Goal: Navigation & Orientation: Find specific page/section

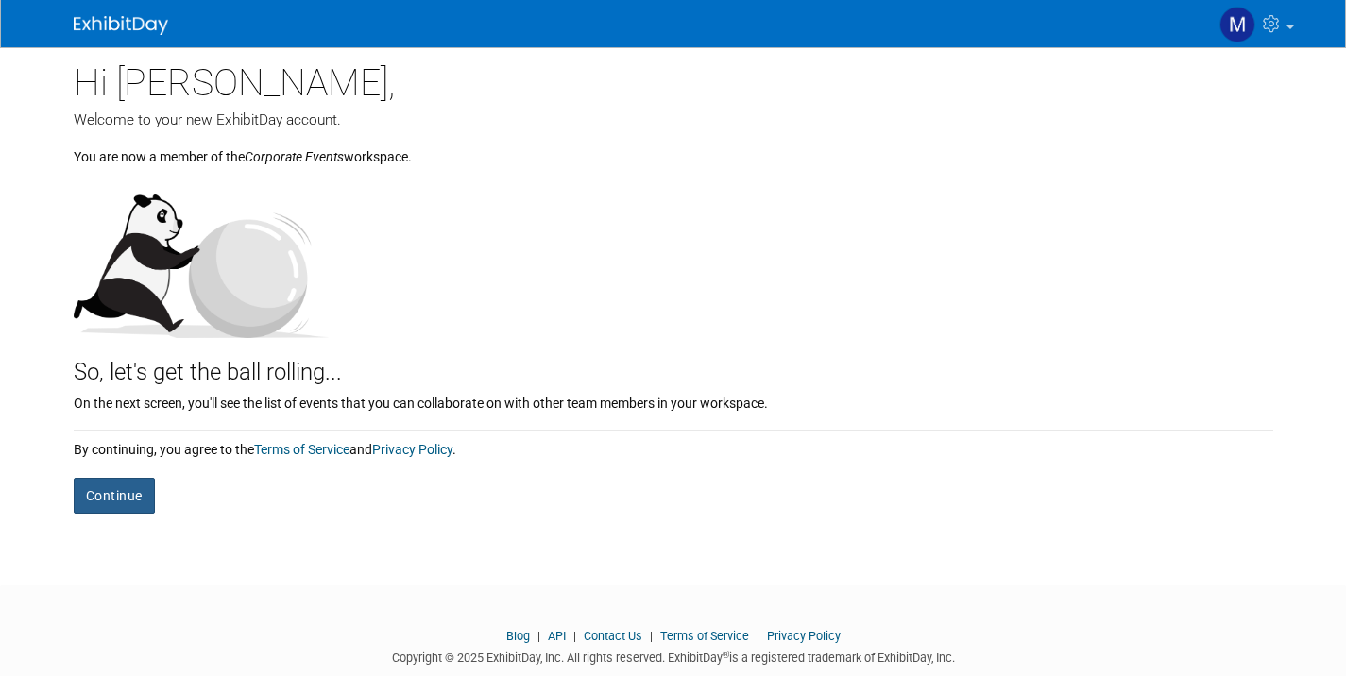
click at [117, 509] on button "Continue" at bounding box center [114, 496] width 81 height 36
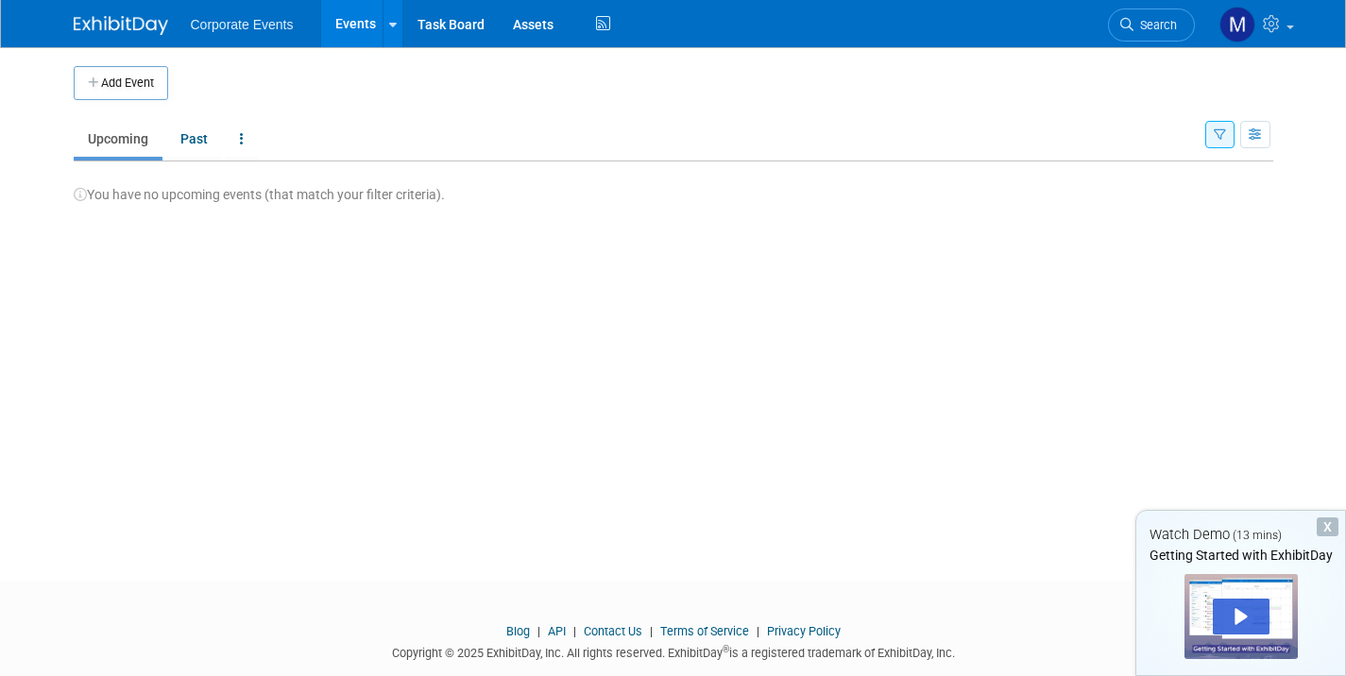
click at [240, 37] on ul "Corporate Events Events Add Event Bulk Upload Events Task Board Assets Activity…" at bounding box center [403, 23] width 425 height 47
click at [240, 29] on span "Corporate Events" at bounding box center [242, 24] width 103 height 15
click at [390, 26] on icon at bounding box center [393, 25] width 8 height 12
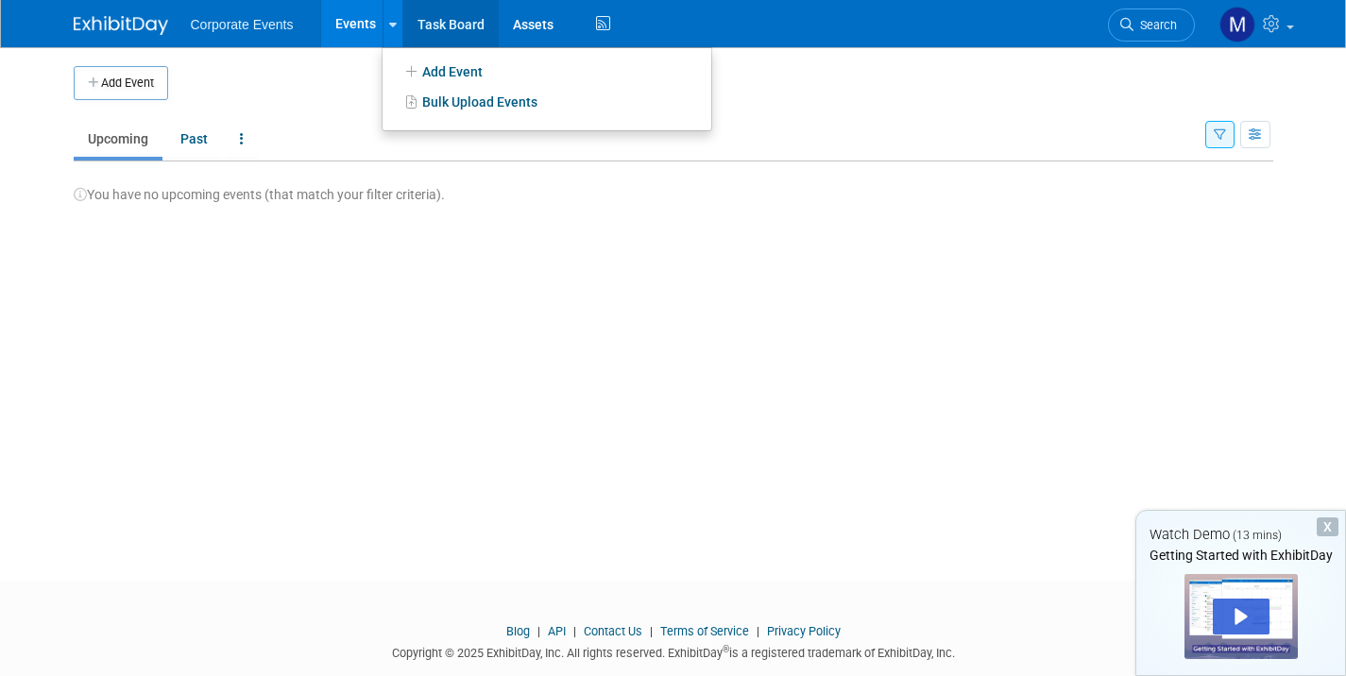
click at [439, 21] on link "Task Board" at bounding box center [450, 23] width 95 height 47
